Goal: Transaction & Acquisition: Book appointment/travel/reservation

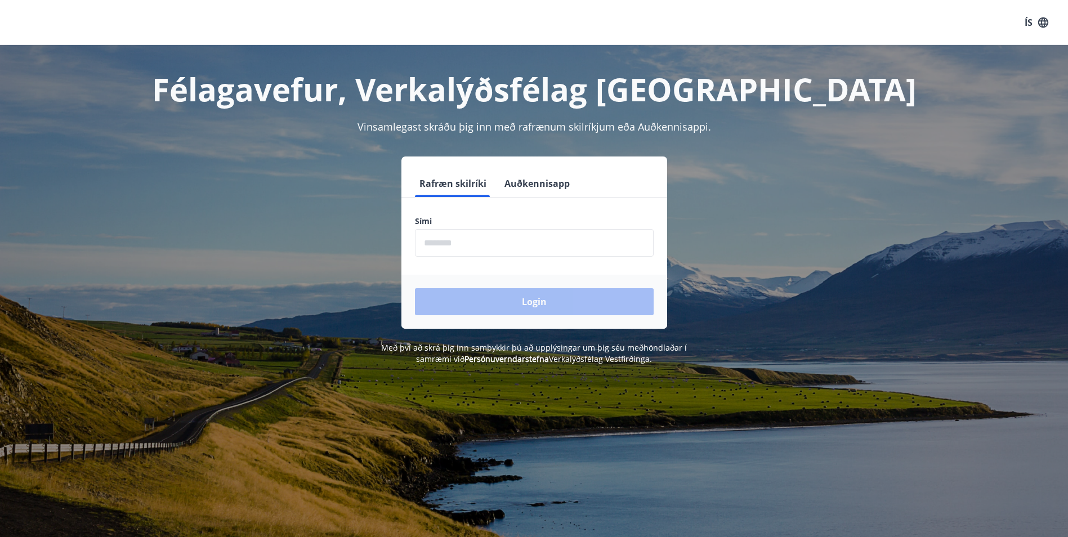
click at [431, 246] on input "phone" at bounding box center [534, 243] width 239 height 28
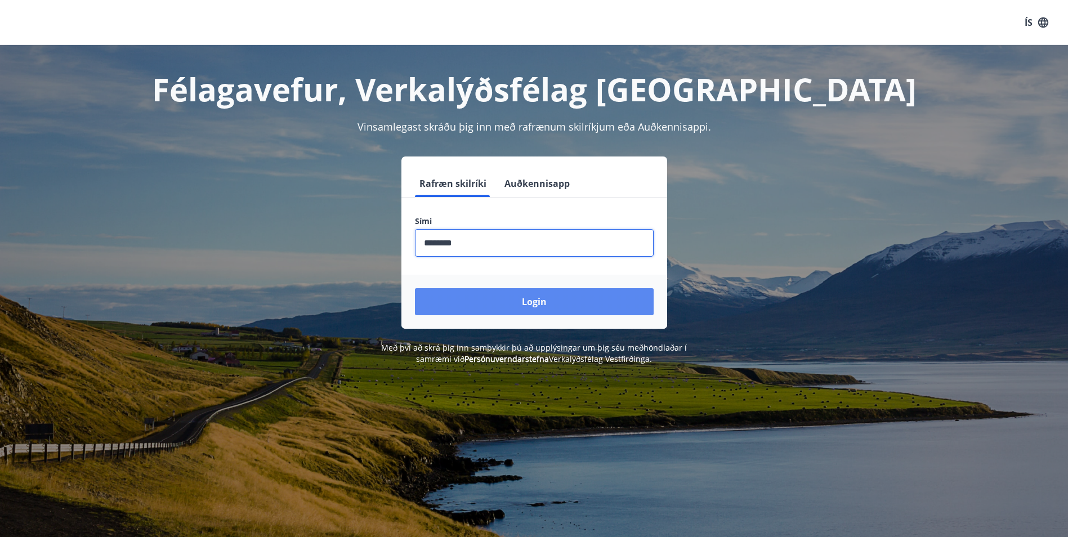
type input "********"
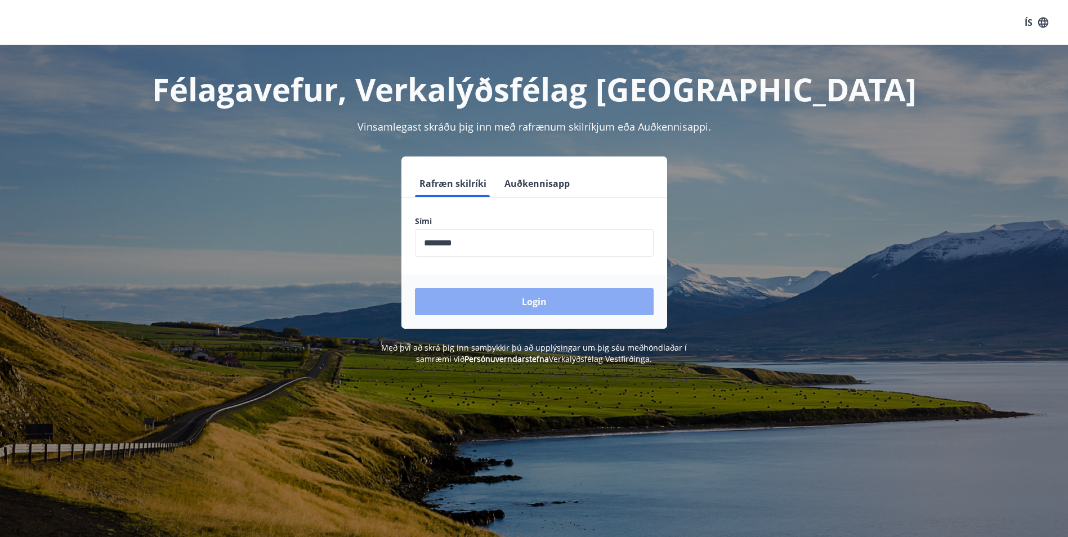
click at [537, 302] on button "Login" at bounding box center [534, 301] width 239 height 27
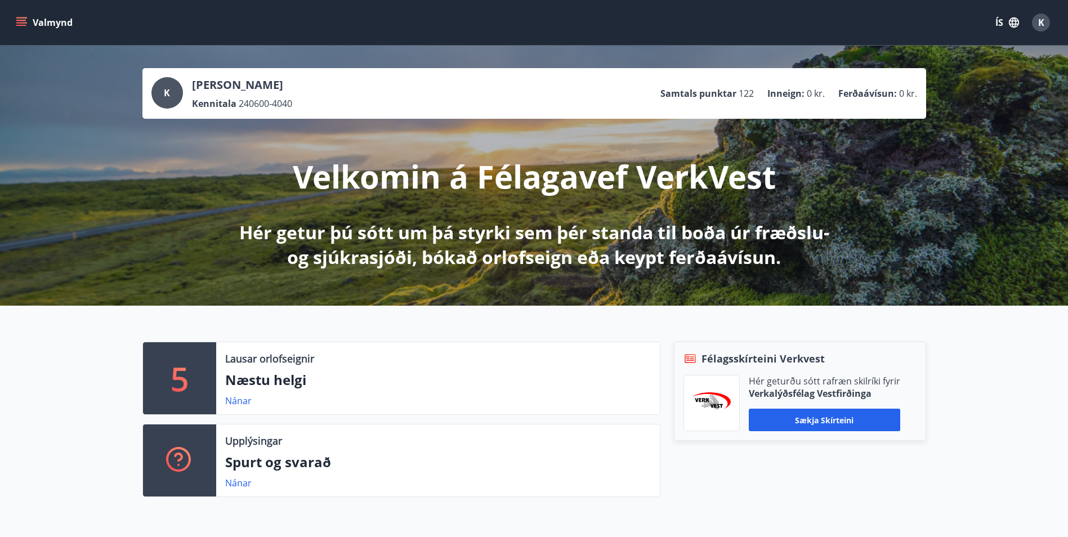
click at [23, 23] on icon "menu" at bounding box center [22, 22] width 12 height 1
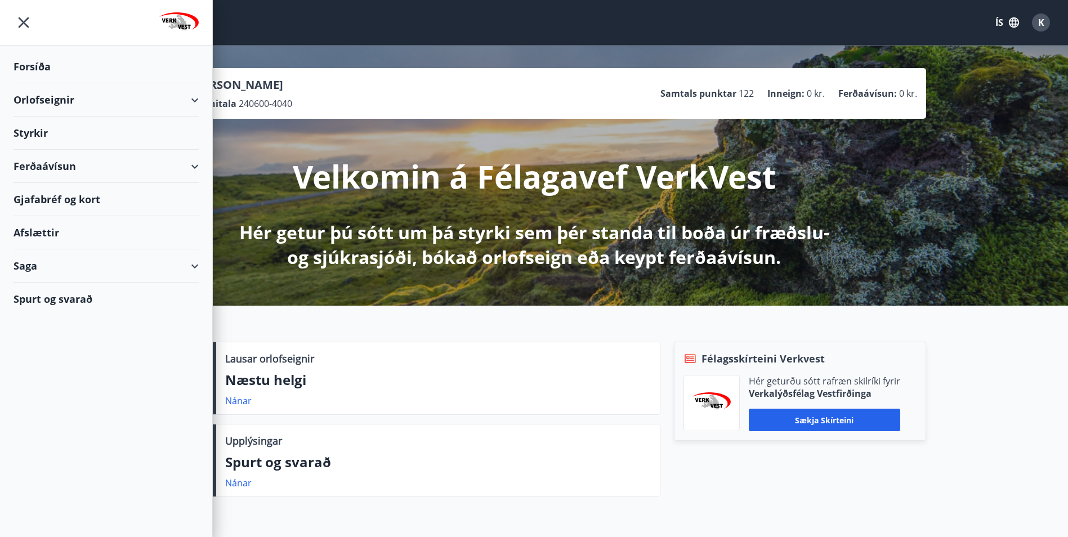
click at [195, 163] on div "Ferðaávísun" at bounding box center [106, 166] width 185 height 33
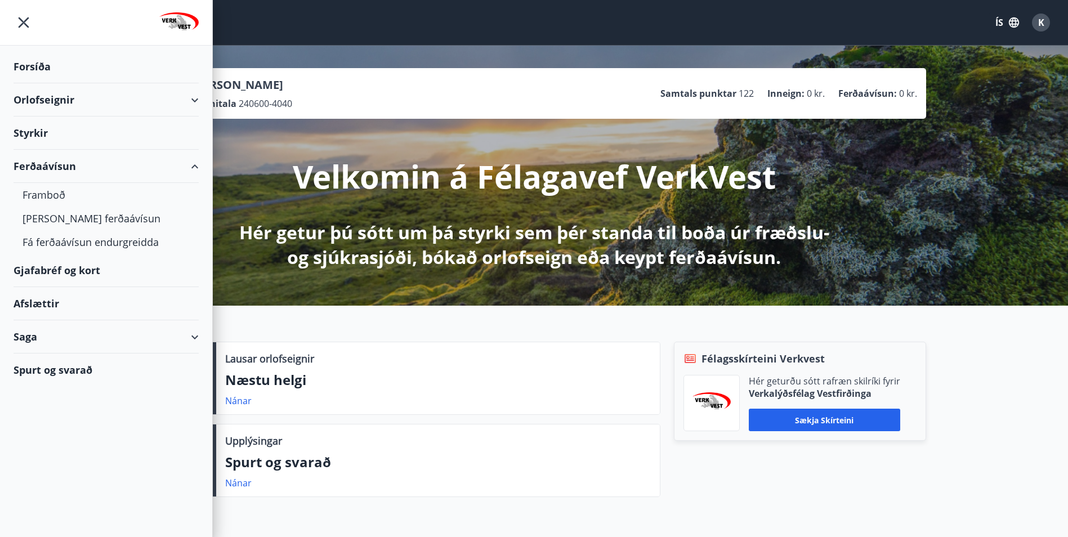
click at [195, 163] on div "Ferðaávísun" at bounding box center [106, 166] width 185 height 33
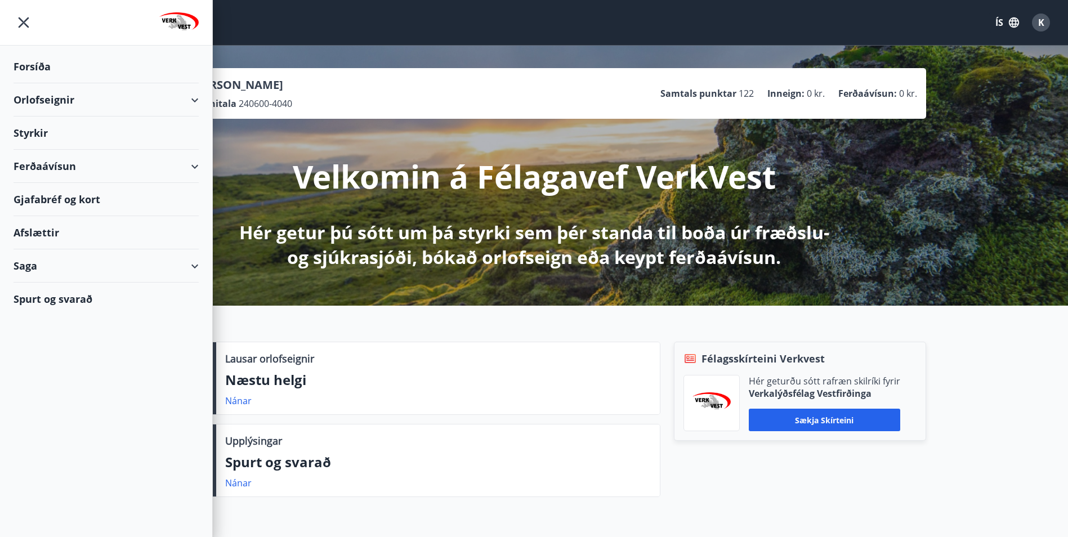
click at [193, 99] on div "Orlofseignir" at bounding box center [106, 99] width 185 height 33
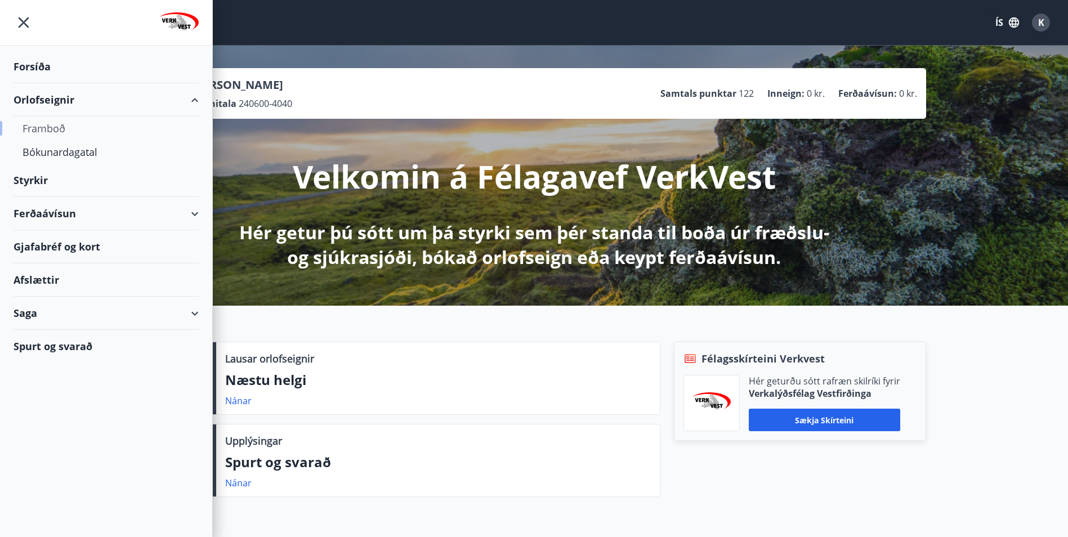
click at [52, 131] on div "Framboð" at bounding box center [106, 129] width 167 height 24
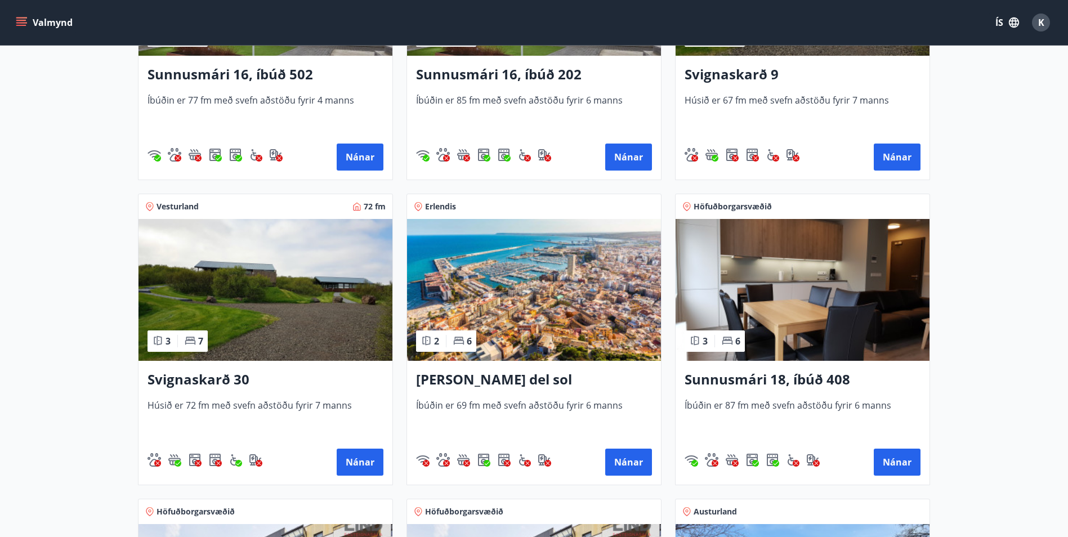
scroll to position [676, 0]
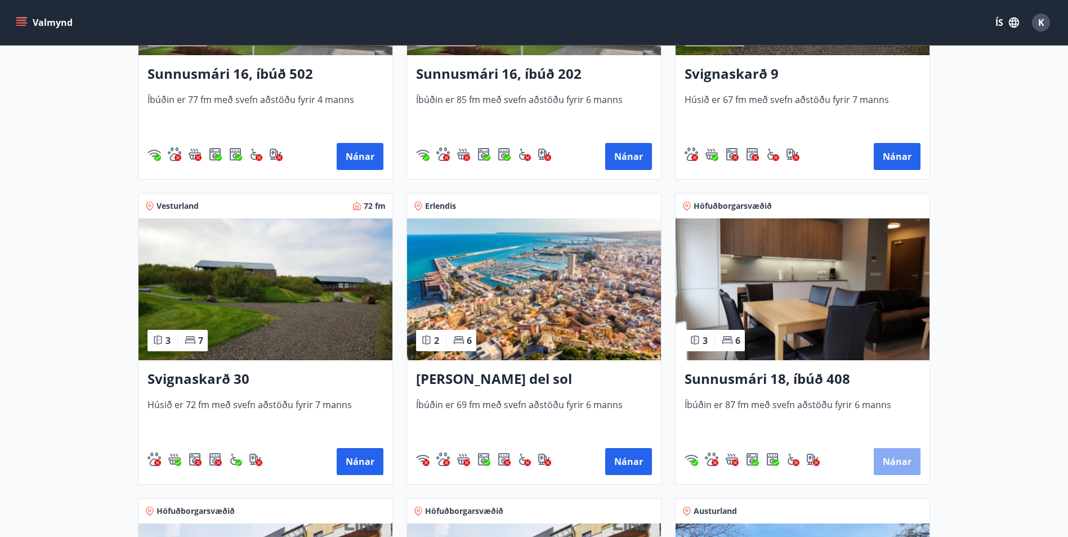
click at [896, 462] on button "Nánar" at bounding box center [897, 461] width 47 height 27
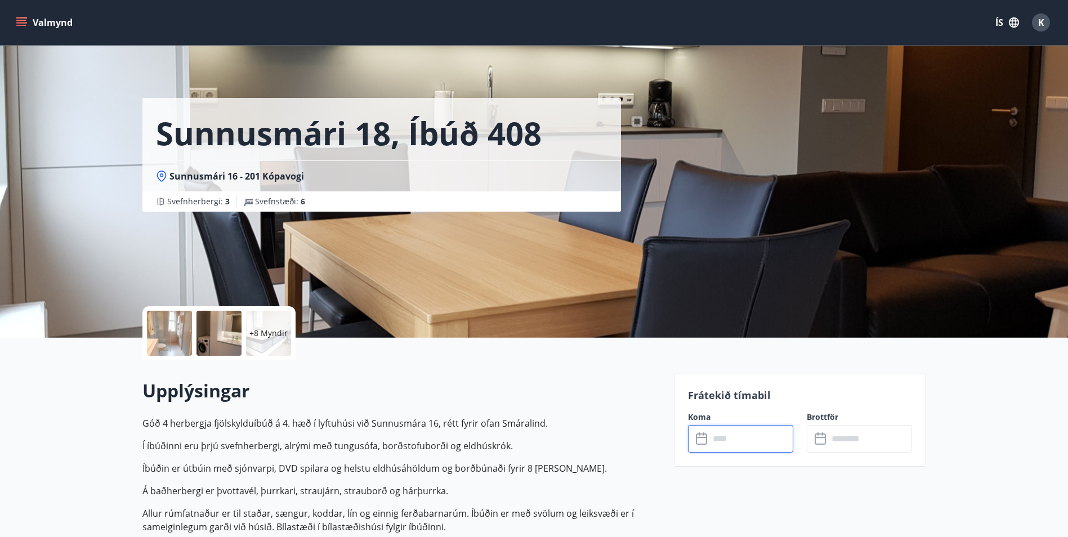
click at [743, 438] on input "text" at bounding box center [752, 439] width 84 height 28
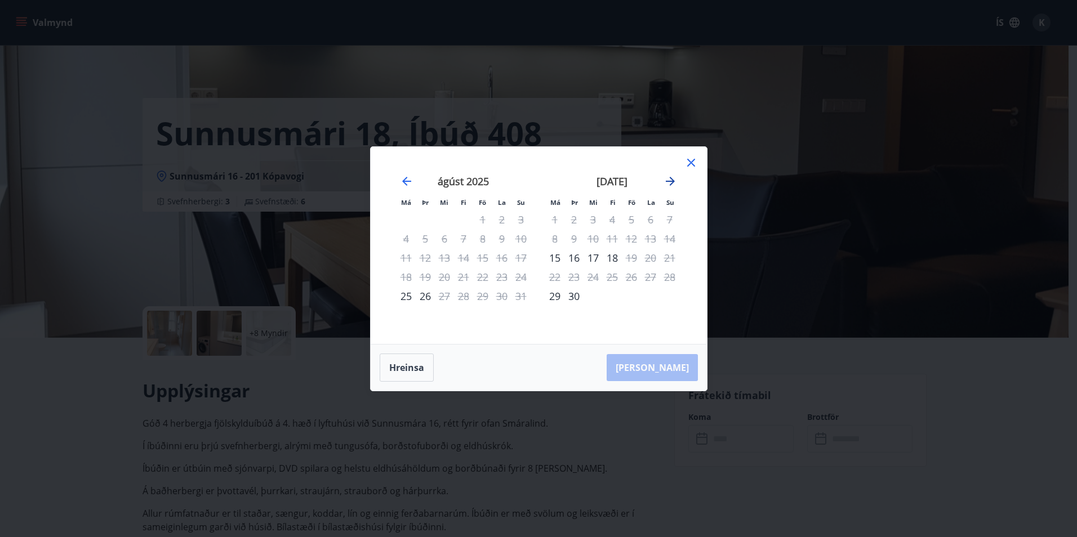
click at [669, 181] on icon "Move forward to switch to the next month." at bounding box center [670, 181] width 9 height 9
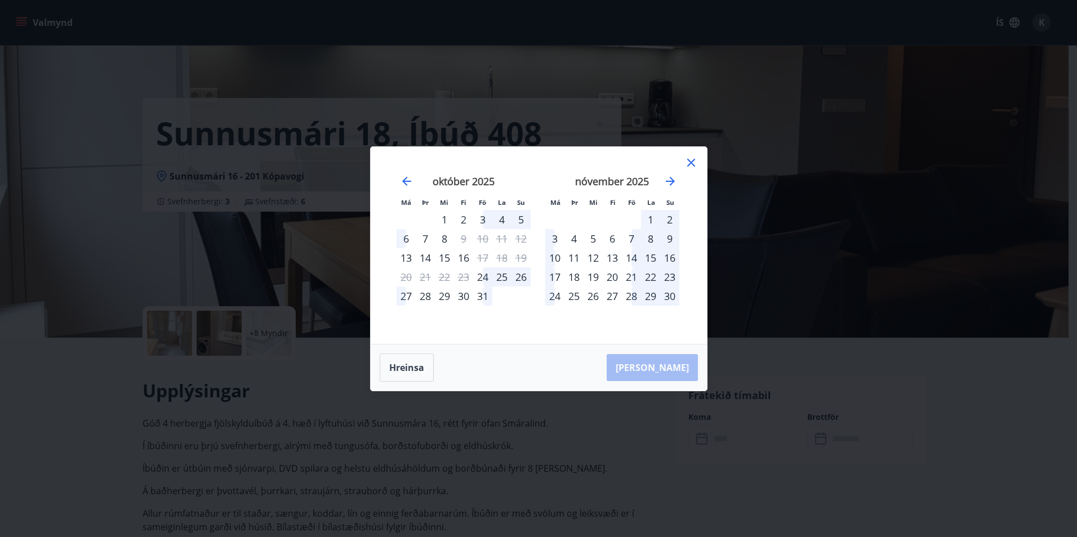
click at [612, 297] on div "27" at bounding box center [612, 296] width 19 height 19
click at [694, 161] on icon at bounding box center [691, 163] width 14 height 14
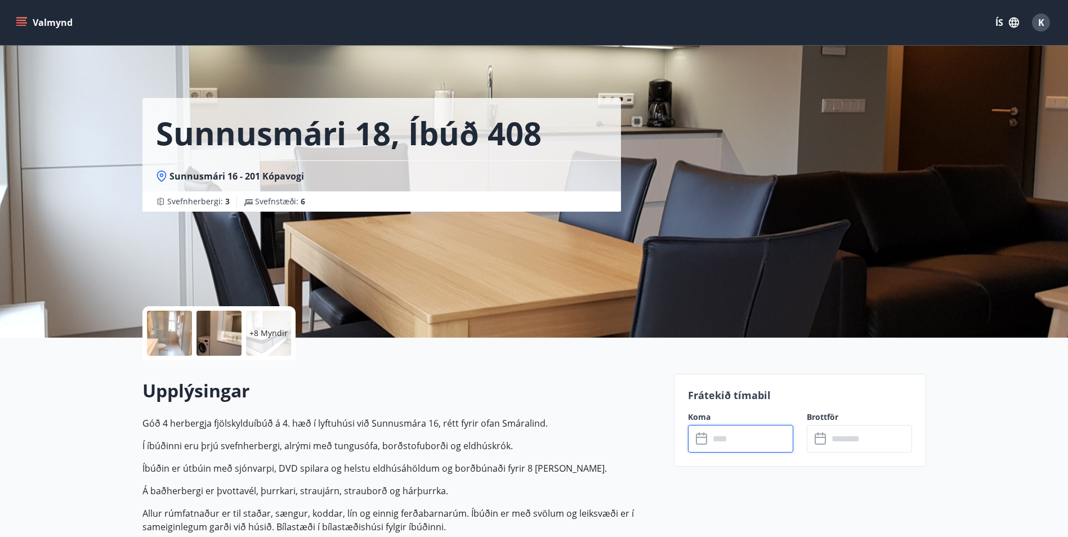
click at [728, 440] on input "text" at bounding box center [752, 439] width 84 height 28
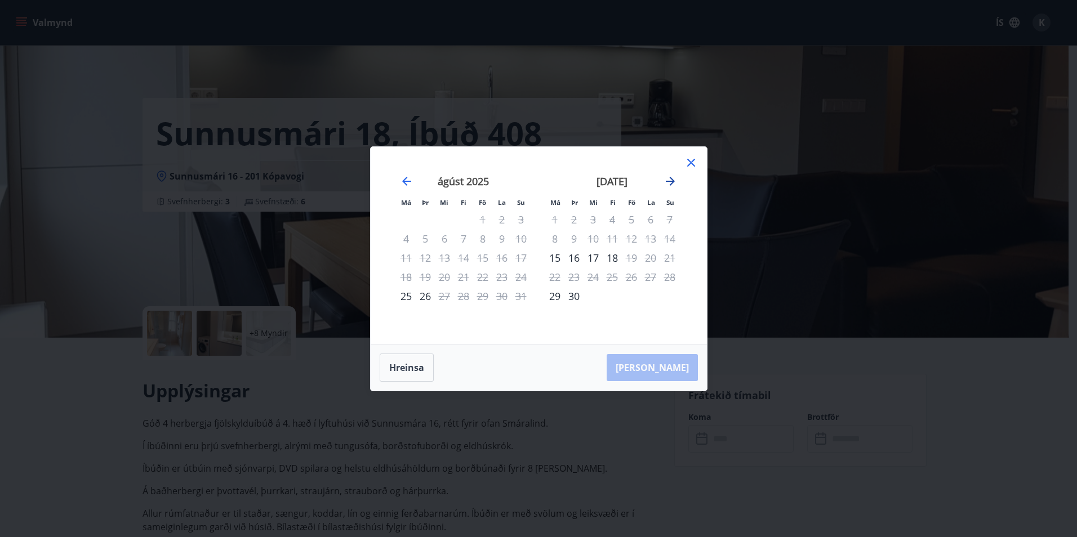
click at [671, 182] on icon "Move forward to switch to the next month." at bounding box center [670, 182] width 14 height 14
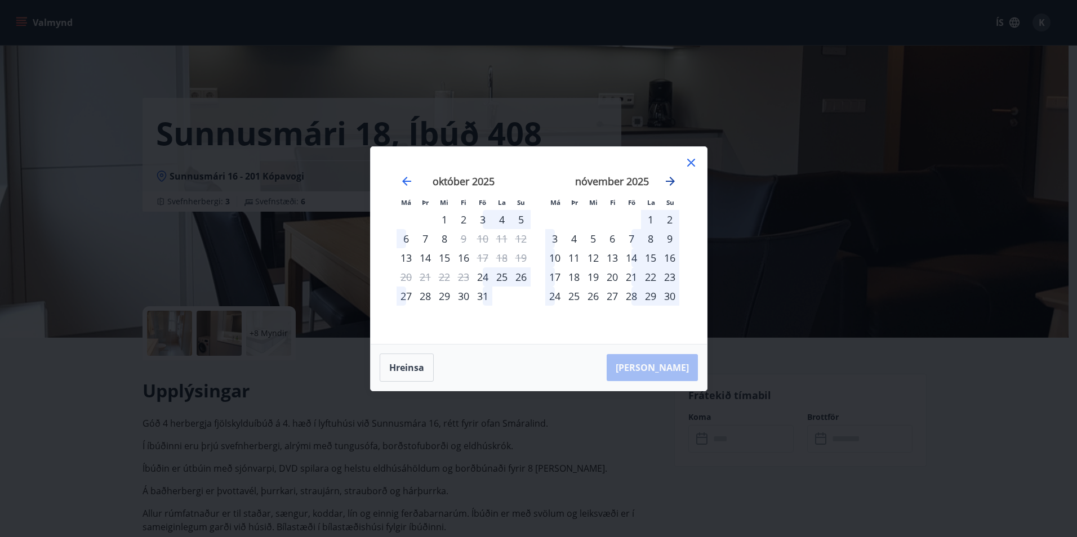
click at [671, 182] on icon "Move forward to switch to the next month." at bounding box center [670, 182] width 14 height 14
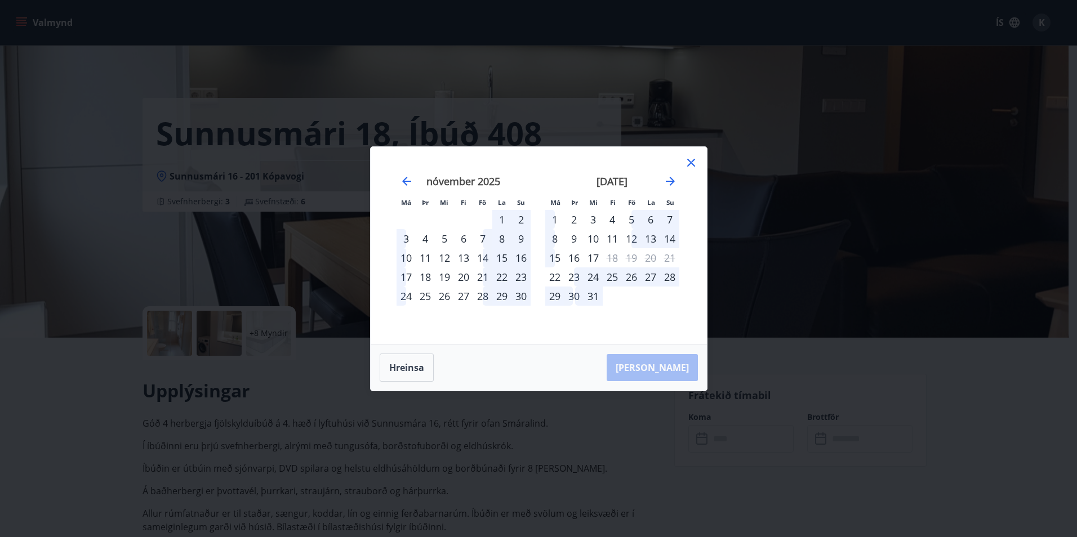
click at [463, 293] on div "27" at bounding box center [463, 296] width 19 height 19
click at [521, 298] on div "30" at bounding box center [520, 296] width 19 height 19
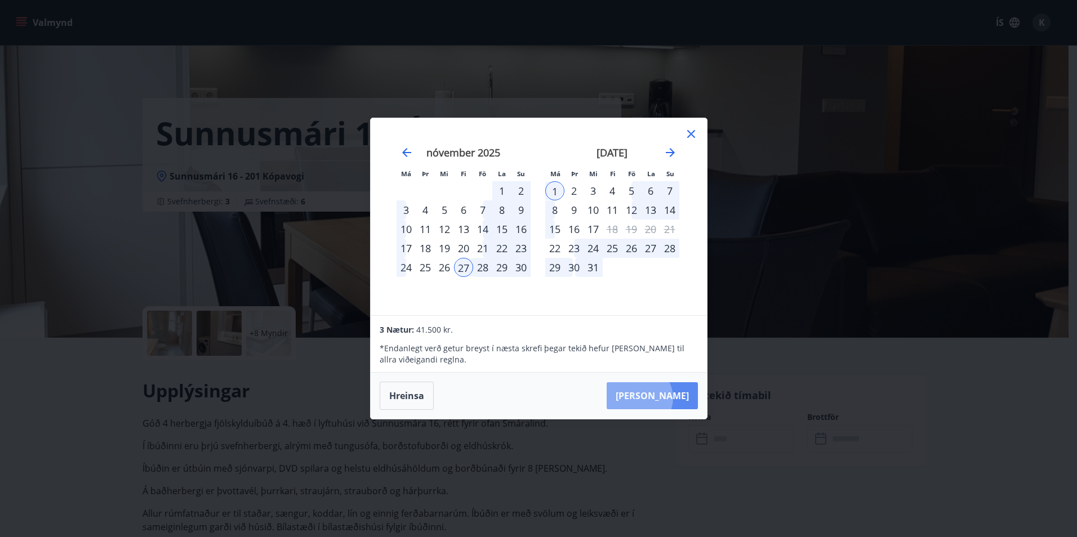
click at [673, 398] on button "[PERSON_NAME]" at bounding box center [651, 395] width 91 height 27
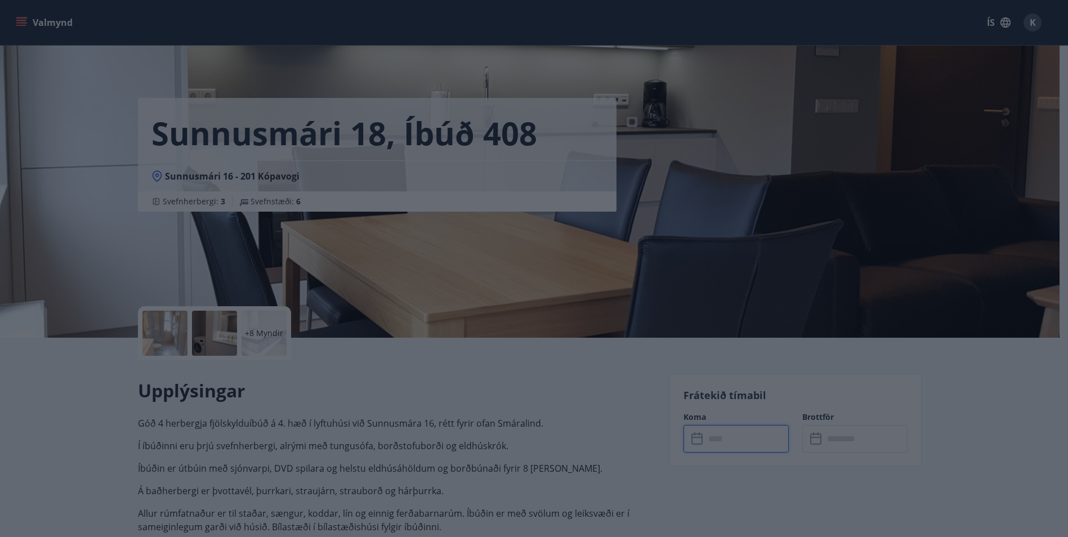
type input "******"
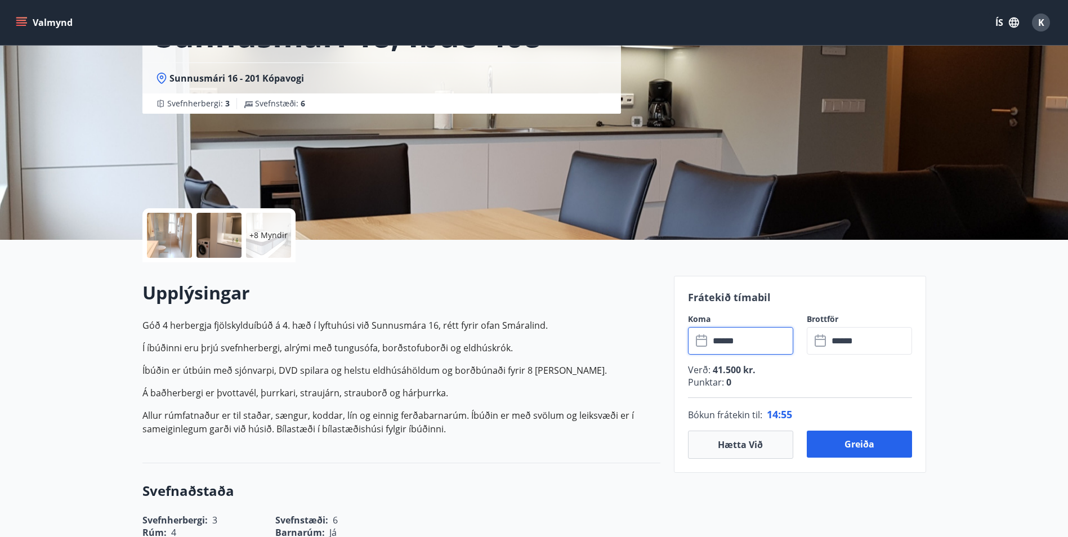
scroll to position [113, 0]
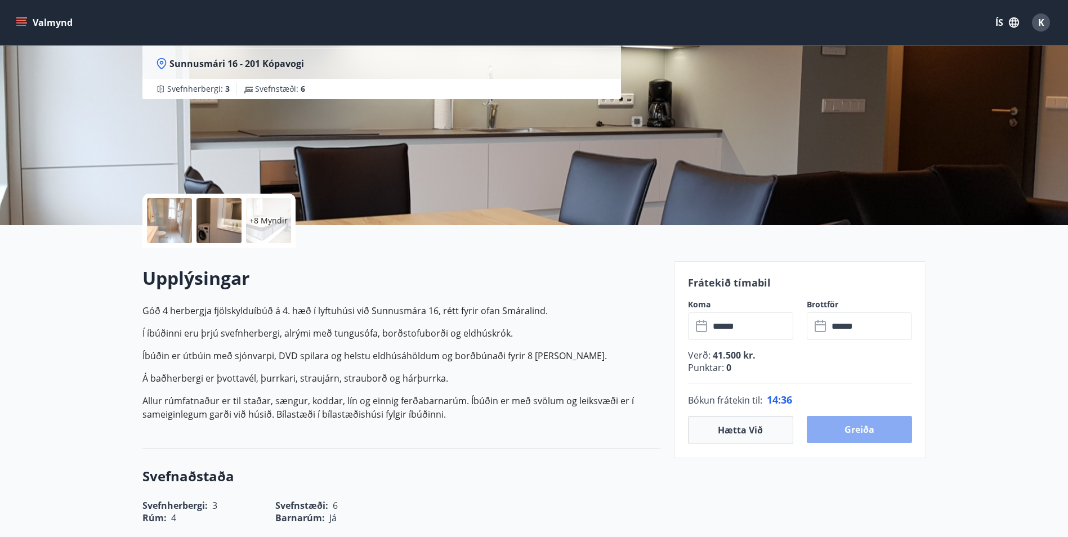
click at [853, 431] on button "Greiða" at bounding box center [859, 429] width 105 height 27
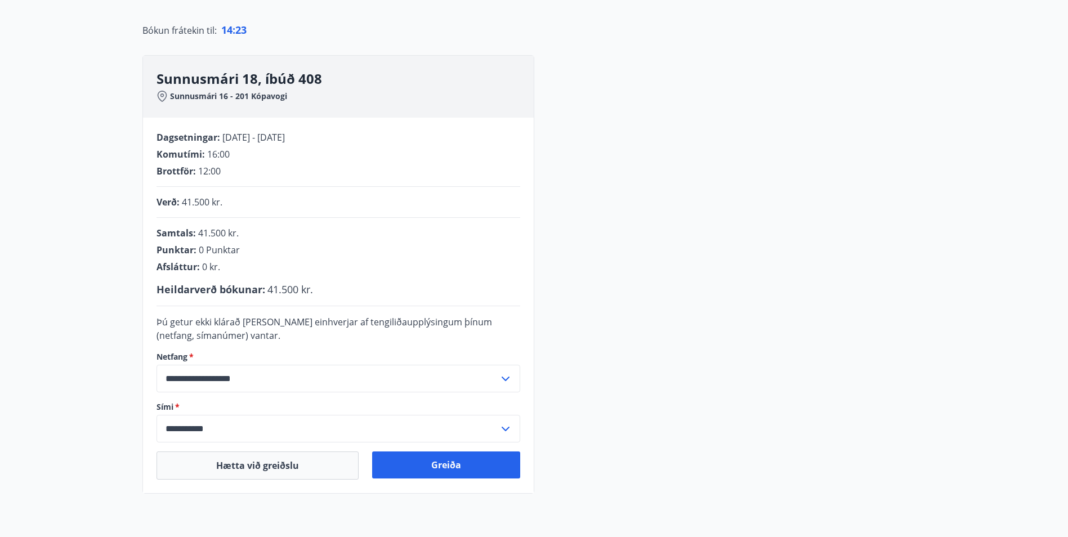
scroll to position [95, 0]
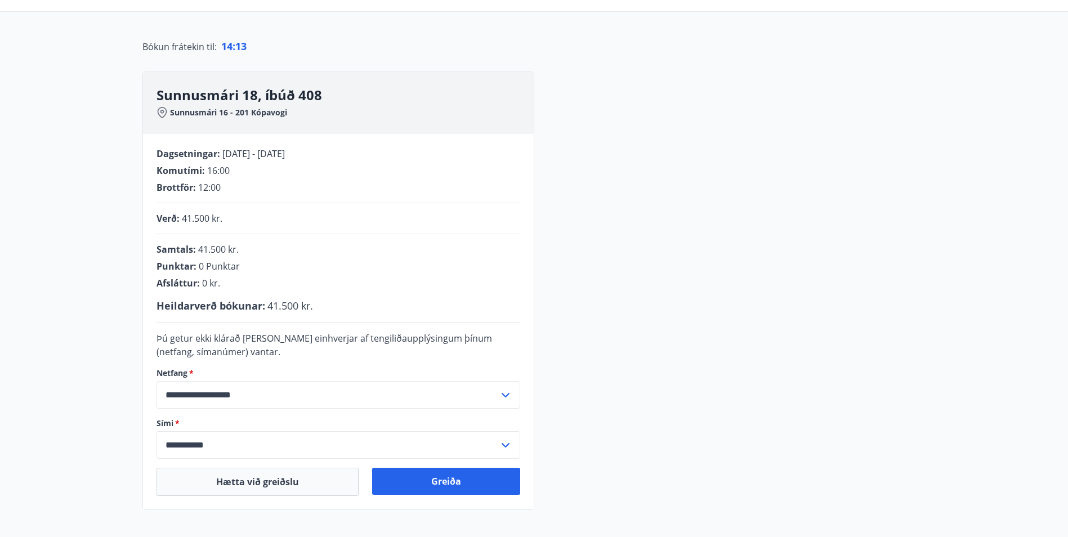
click at [506, 443] on icon at bounding box center [506, 446] width 14 height 14
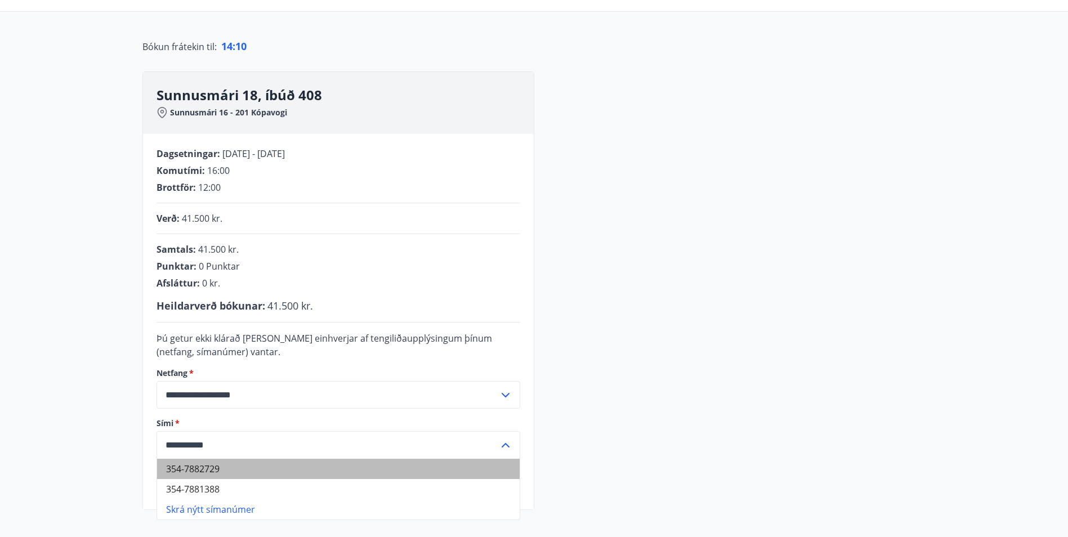
click at [202, 470] on li "354-7882729" at bounding box center [338, 469] width 363 height 20
type input "**********"
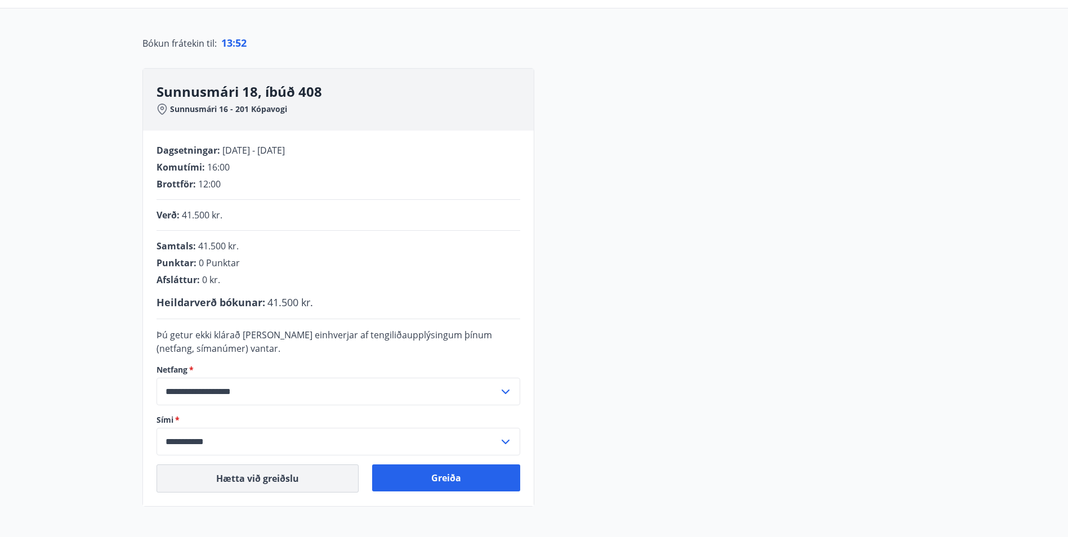
scroll to position [151, 0]
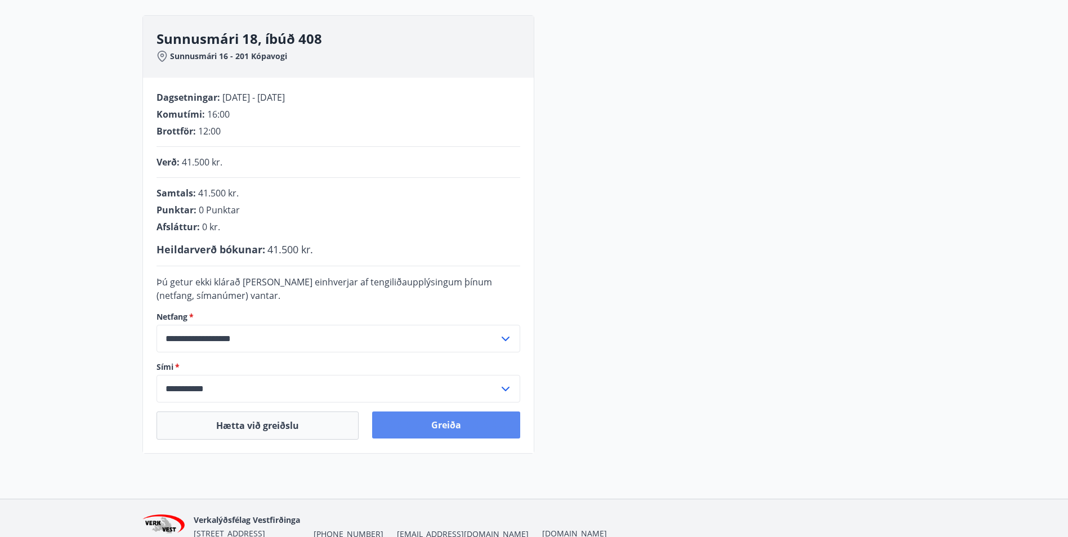
click at [430, 427] on button "Greiða" at bounding box center [446, 425] width 148 height 27
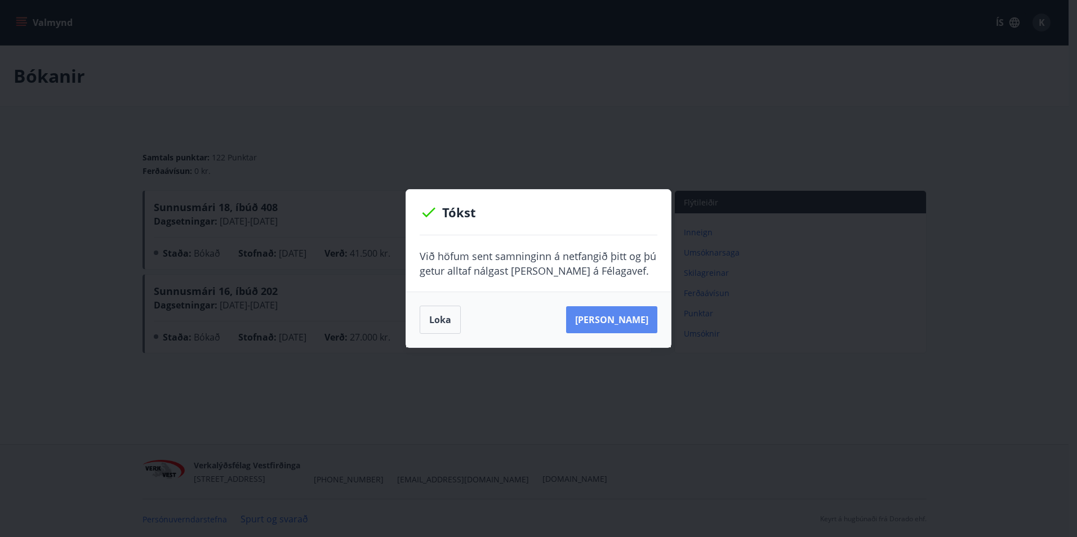
click at [611, 325] on button "Sjá samning" at bounding box center [611, 319] width 91 height 27
click at [436, 327] on button "Loka" at bounding box center [440, 320] width 41 height 28
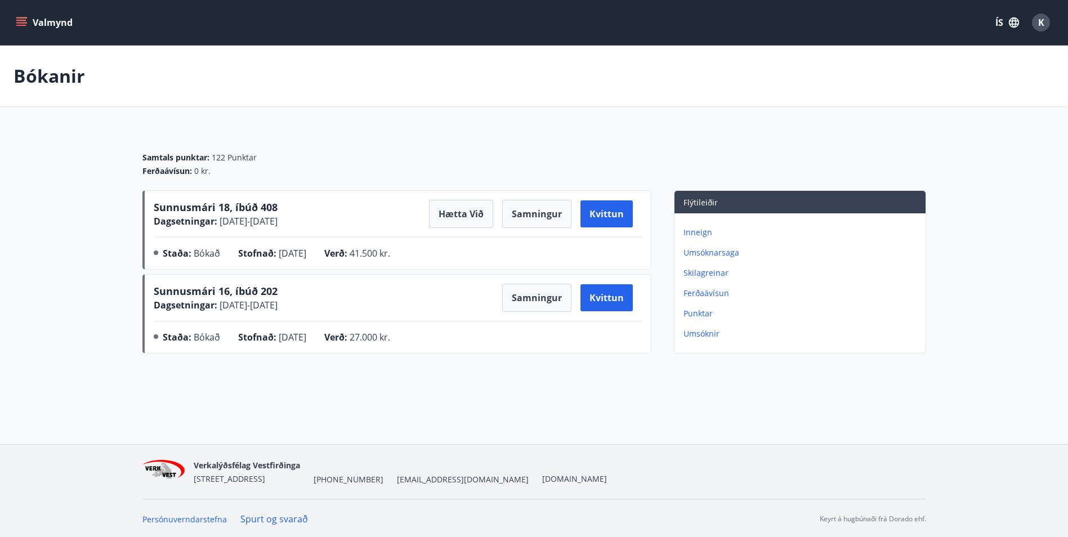
click at [27, 23] on button "Valmynd" at bounding box center [46, 22] width 64 height 20
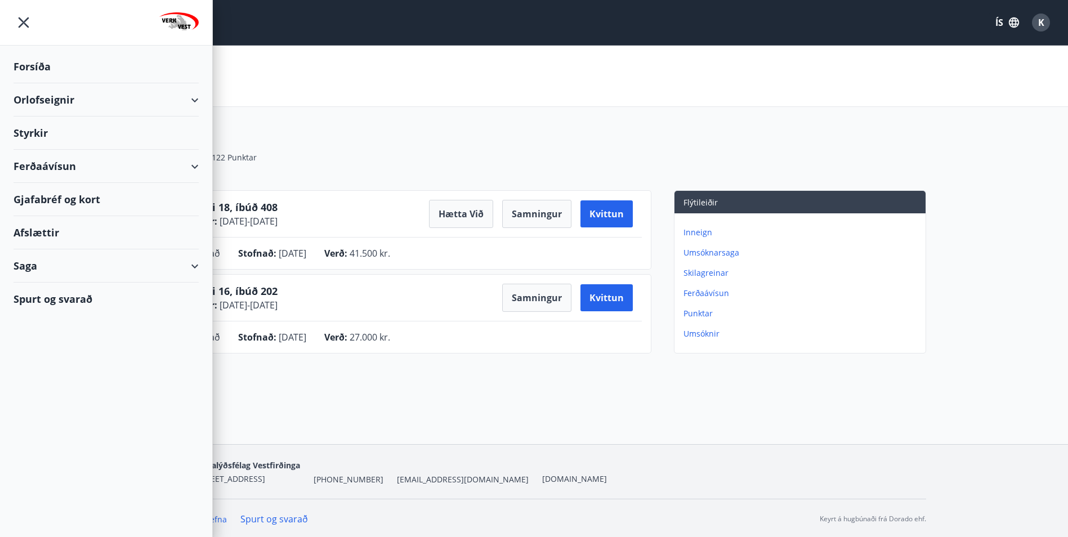
drag, startPoint x: 26, startPoint y: 20, endPoint x: 76, endPoint y: 3, distance: 53.1
click at [33, 16] on icon "menu" at bounding box center [24, 22] width 20 height 20
